Goal: Check status: Check status

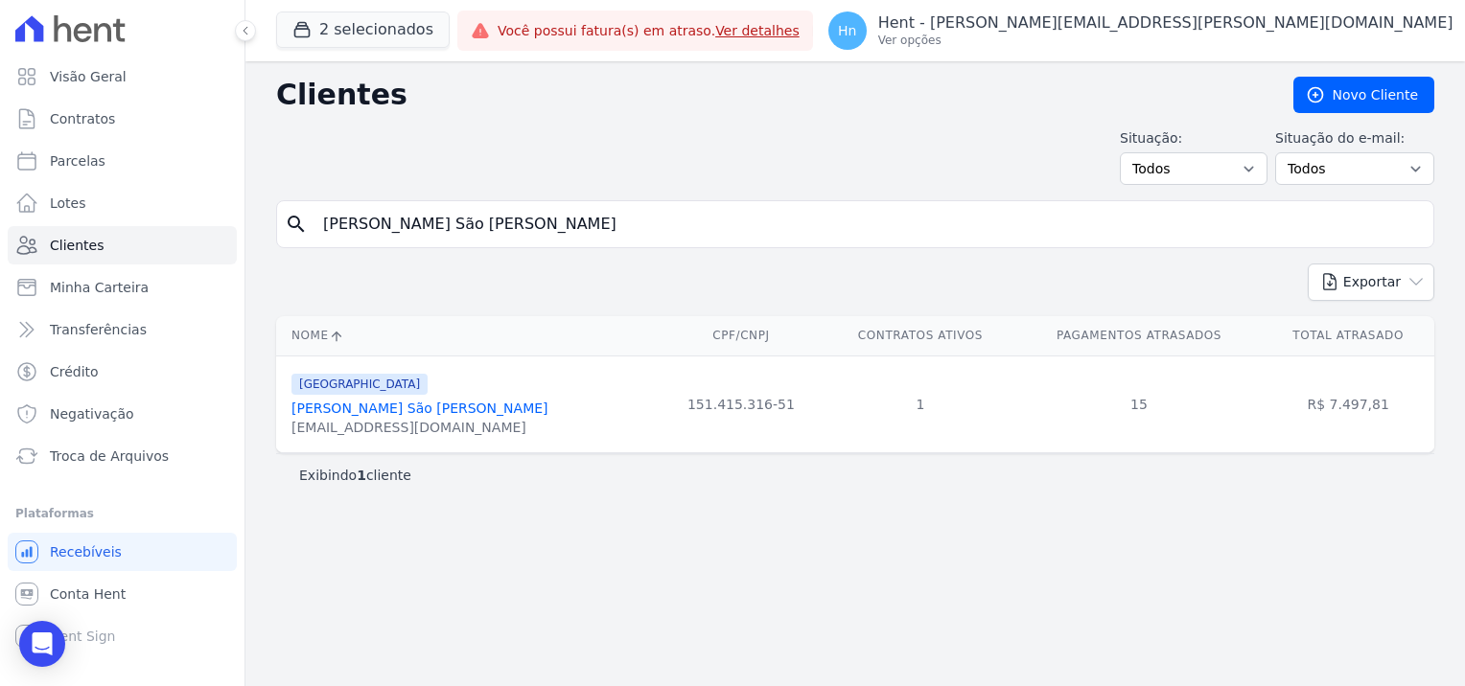
click at [548, 238] on input "[PERSON_NAME] São [PERSON_NAME]" at bounding box center [869, 224] width 1114 height 38
drag, startPoint x: 545, startPoint y: 230, endPoint x: 272, endPoint y: 232, distance: 272.3
click at [272, 232] on div "Clientes [GEOGRAPHIC_DATA] Situação: Todos Adimplentes Inadimplentes Situação d…" at bounding box center [855, 373] width 1220 height 625
paste input "[PERSON_NAME] [PERSON_NAME],"
type input "[PERSON_NAME] [PERSON_NAME]"
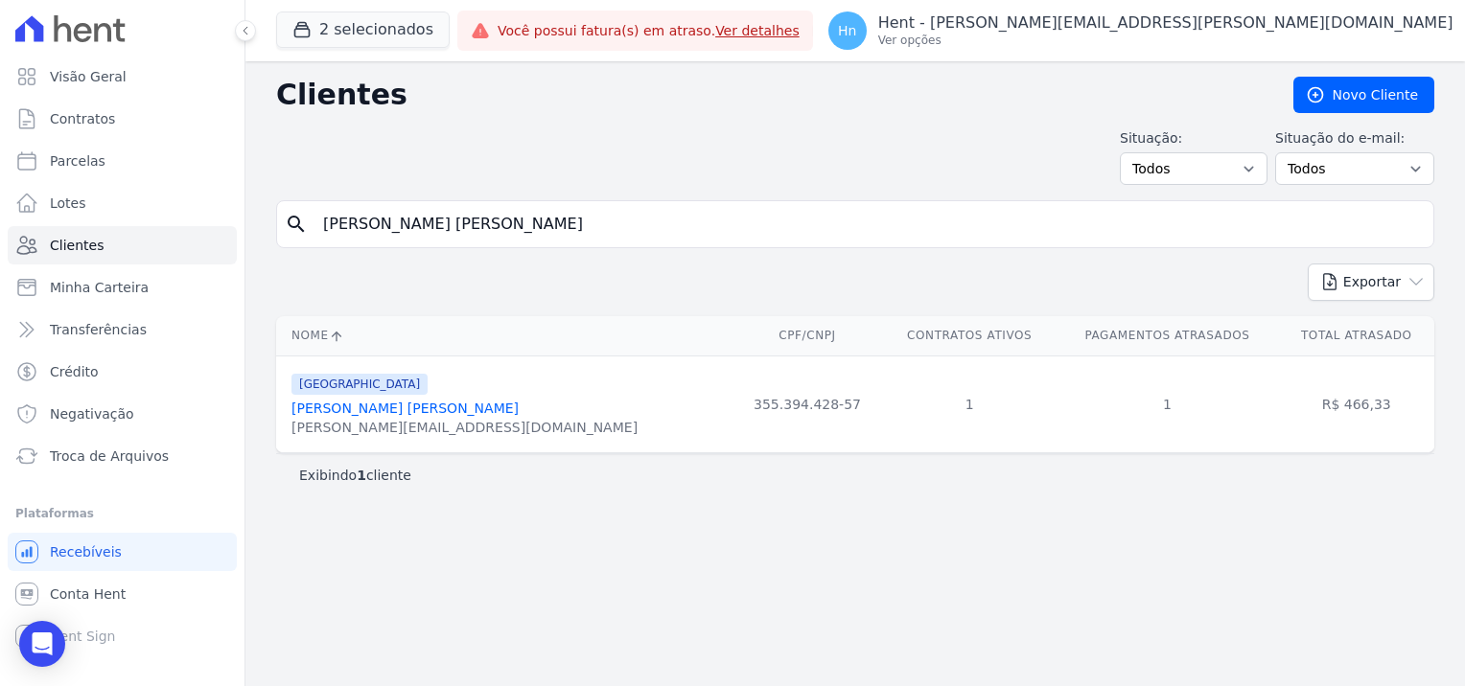
click at [381, 405] on link "[PERSON_NAME] [PERSON_NAME]" at bounding box center [404, 408] width 227 height 15
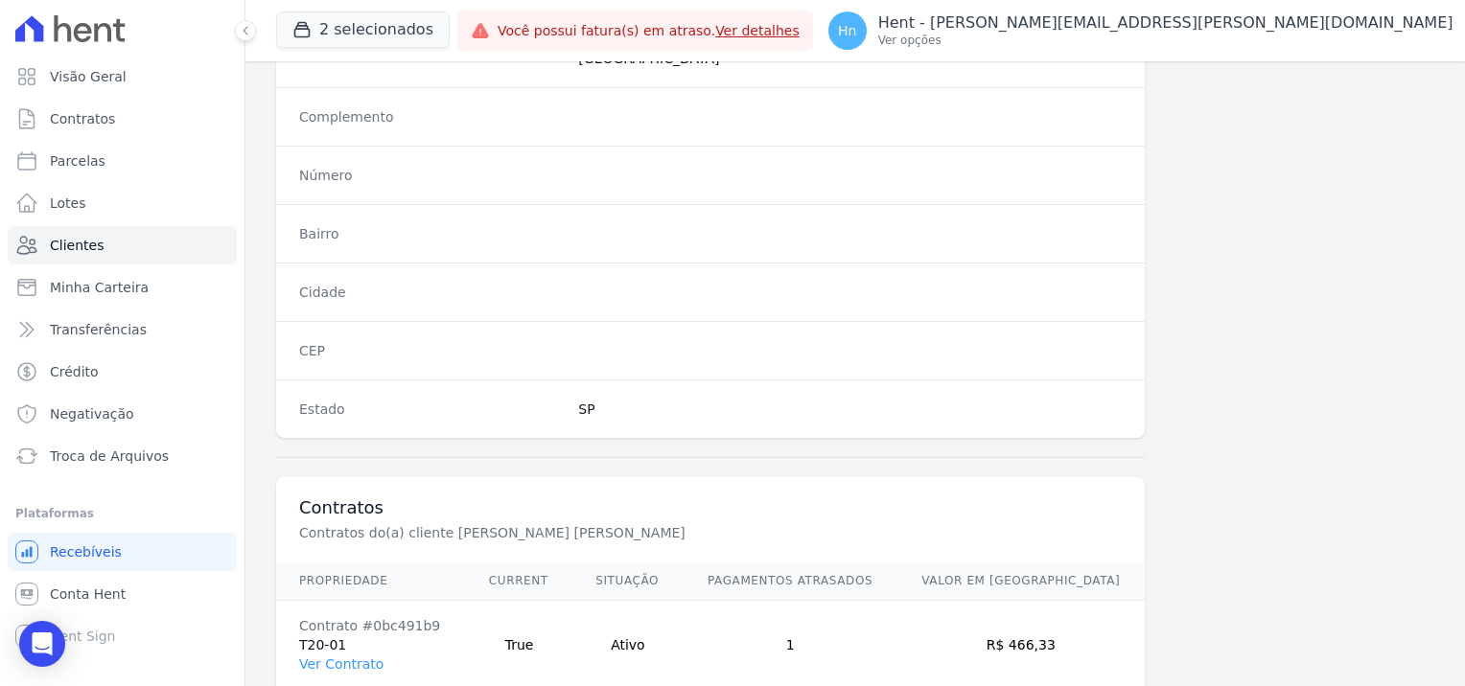
scroll to position [1101, 0]
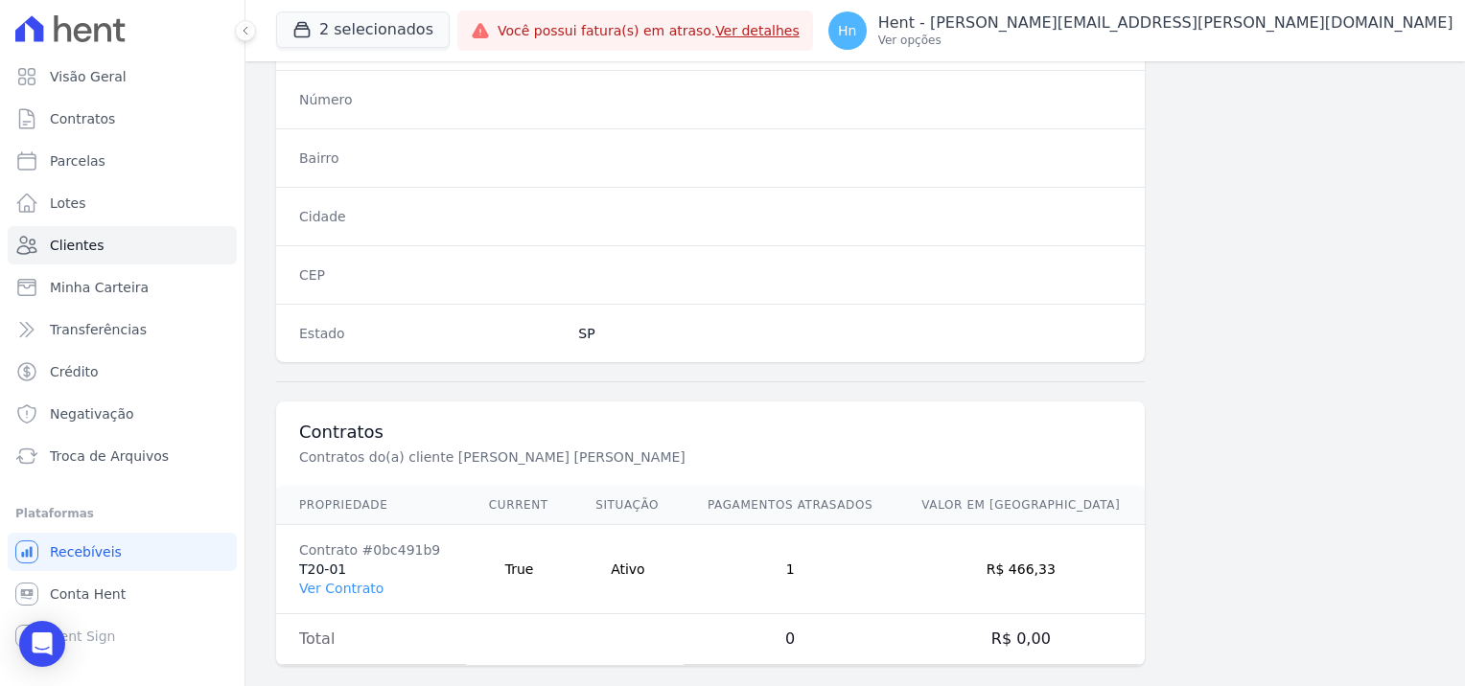
click at [326, 545] on td "Contrato #0bc491b9 T20-01 Ver Contrato" at bounding box center [371, 569] width 190 height 89
click at [322, 546] on td "Contrato #0bc491b9 T20-01 Ver Contrato" at bounding box center [371, 569] width 190 height 89
click at [338, 581] on link "Ver Contrato" at bounding box center [341, 588] width 84 height 15
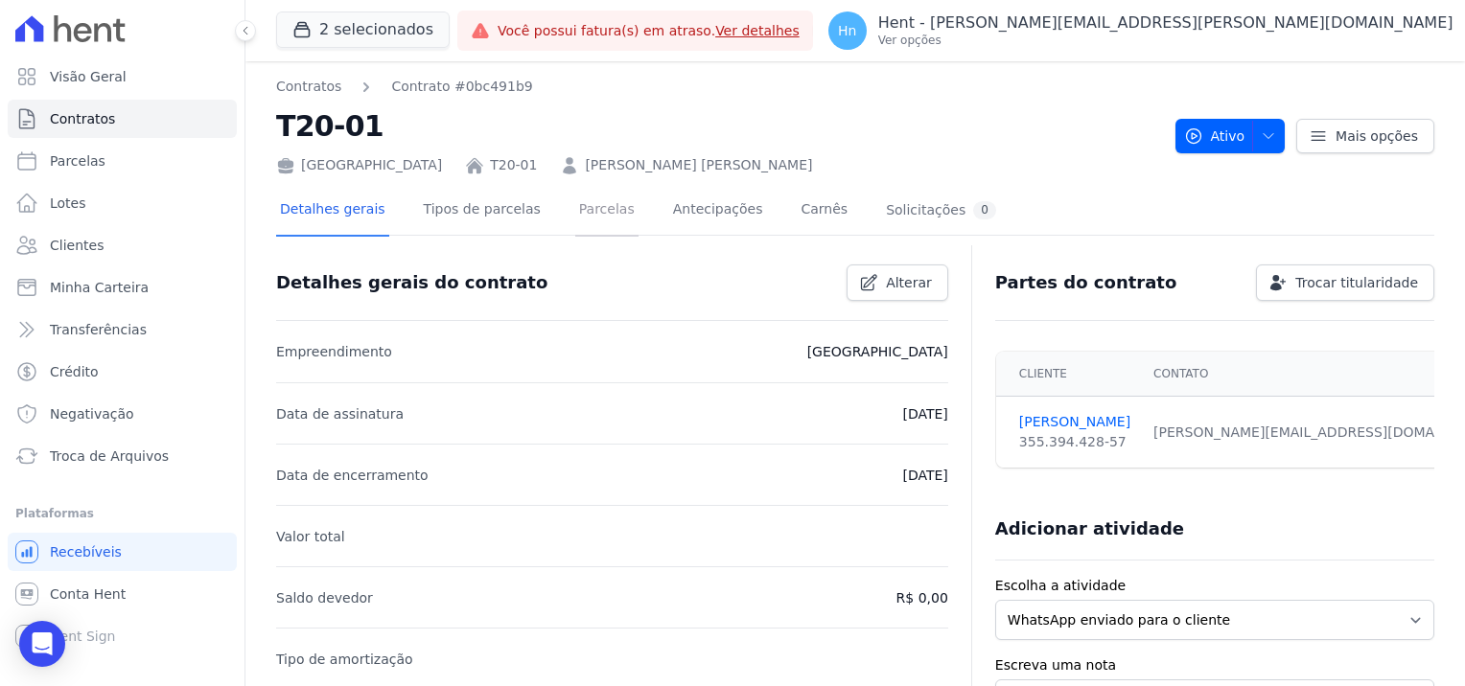
click at [579, 205] on link "Parcelas" at bounding box center [606, 211] width 63 height 51
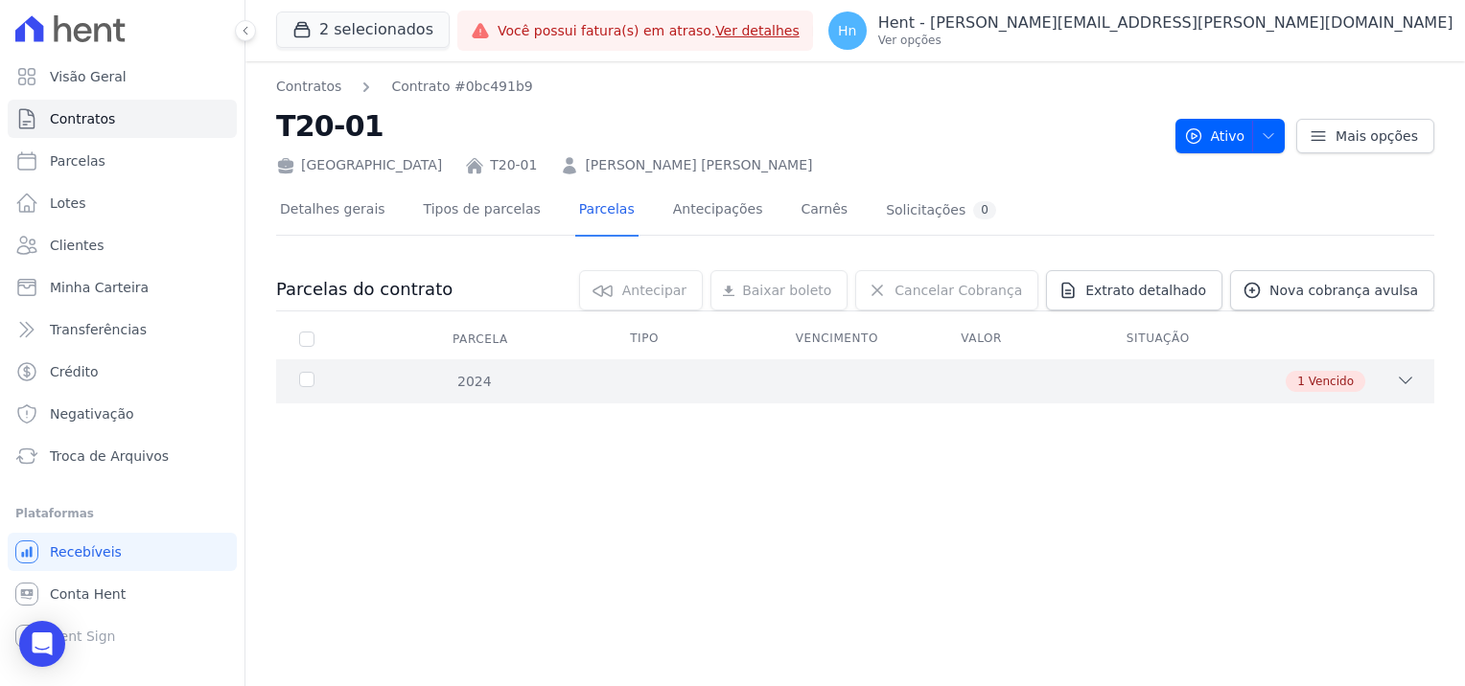
click at [1404, 383] on icon at bounding box center [1405, 380] width 19 height 19
